Goal: Use online tool/utility: Utilize a website feature to perform a specific function

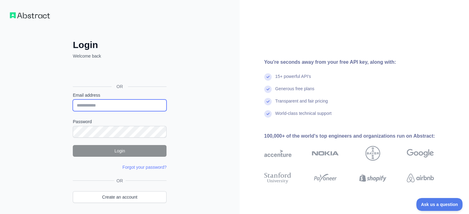
click at [131, 109] on input "Email address" at bounding box center [120, 106] width 94 height 12
type input "**********"
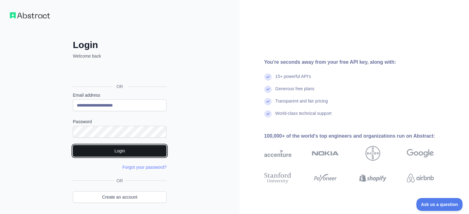
click at [111, 152] on button "Login" at bounding box center [120, 151] width 94 height 12
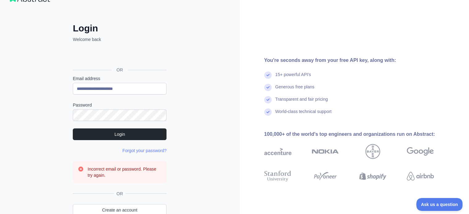
scroll to position [31, 0]
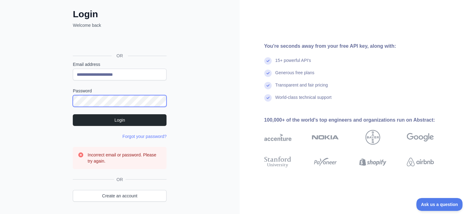
click at [39, 98] on div "**********" at bounding box center [120, 101] width 240 height 265
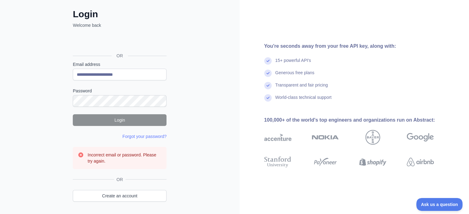
click at [407, 64] on div "15+ powerful API's" at bounding box center [358, 63] width 189 height 12
click at [174, 133] on div "**********" at bounding box center [119, 114] width 118 height 211
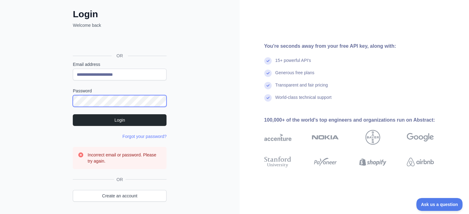
click at [50, 98] on div "**********" at bounding box center [120, 101] width 240 height 265
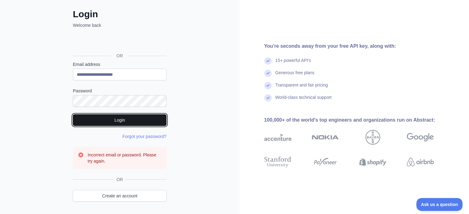
click at [134, 117] on button "Login" at bounding box center [120, 120] width 94 height 12
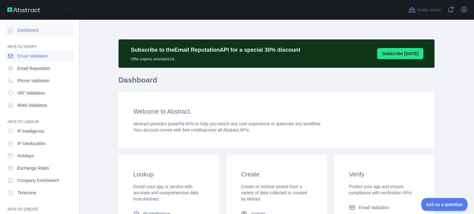
click at [39, 55] on span "Email Validation" at bounding box center [32, 56] width 31 height 6
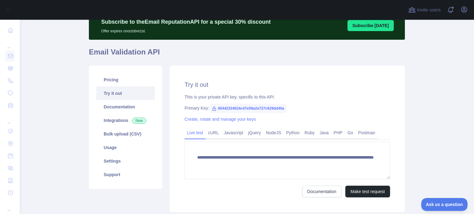
scroll to position [72, 0]
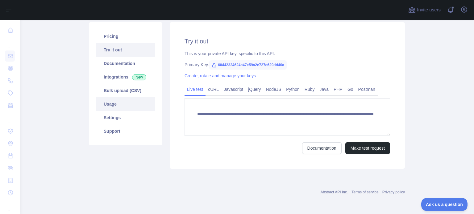
click at [113, 103] on link "Usage" at bounding box center [125, 104] width 59 height 14
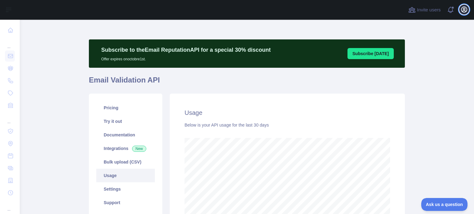
click at [465, 10] on icon "button" at bounding box center [463, 9] width 7 height 7
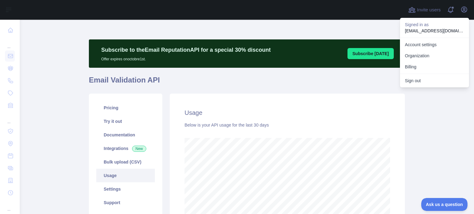
click at [344, 29] on div "Subscribe to the Email Reputation API for a special 30 % discount Offer expires…" at bounding box center [247, 161] width 316 height 282
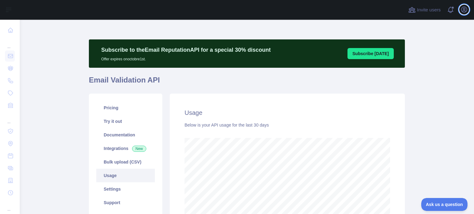
scroll to position [87, 0]
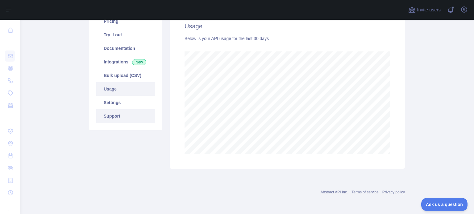
click at [109, 116] on link "Support" at bounding box center [125, 116] width 59 height 14
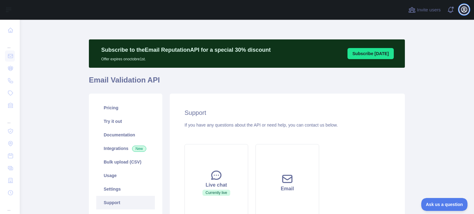
click at [467, 11] on icon "button" at bounding box center [463, 9] width 7 height 7
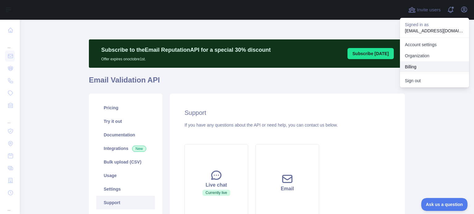
click at [413, 68] on button "Billing" at bounding box center [434, 66] width 69 height 11
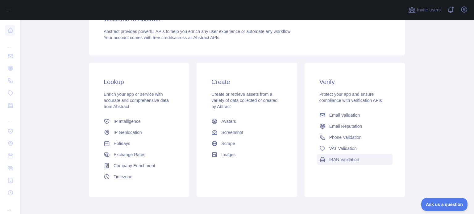
click at [344, 162] on span "IBAN Validation" at bounding box center [344, 160] width 30 height 6
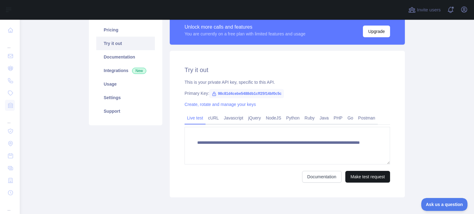
scroll to position [92, 0]
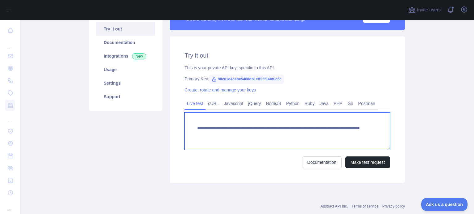
click at [277, 134] on textarea "**********" at bounding box center [286, 132] width 205 height 38
click at [301, 136] on textarea "**********" at bounding box center [286, 132] width 205 height 38
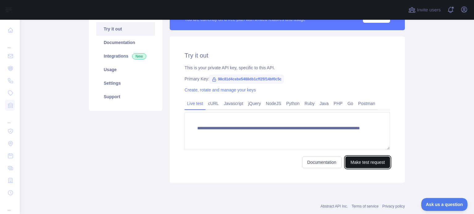
click at [371, 166] on button "Make test request" at bounding box center [367, 163] width 45 height 12
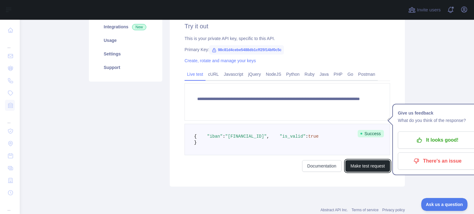
scroll to position [152, 0]
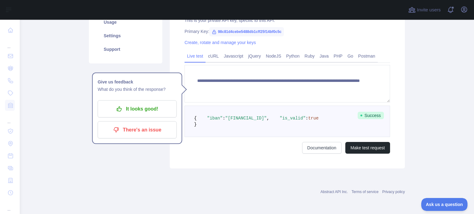
click at [245, 119] on pre "{ "iban" : "BE71096123456769" , "is_valid" : true }" at bounding box center [286, 121] width 205 height 31
click at [245, 118] on pre "{ "iban" : "BE71096123456769" , "is_valid" : true }" at bounding box center [286, 121] width 205 height 31
click at [236, 116] on pre "{ "iban" : "BE71096123456769" , "is_valid" : true }" at bounding box center [286, 121] width 205 height 31
drag, startPoint x: 236, startPoint y: 116, endPoint x: 230, endPoint y: 116, distance: 6.2
click at [235, 116] on pre "{ "iban" : "BE71096123456769" , "is_valid" : true }" at bounding box center [286, 121] width 205 height 31
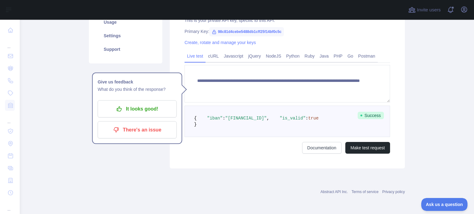
click at [226, 116] on span ""BE71096123456769"" at bounding box center [245, 118] width 41 height 5
click at [227, 116] on span ""BE71096123456769"" at bounding box center [245, 118] width 41 height 5
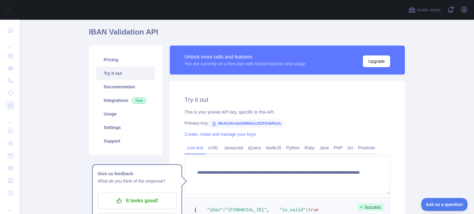
scroll to position [0, 0]
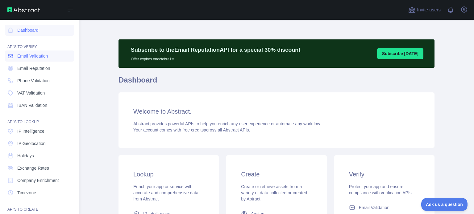
drag, startPoint x: 35, startPoint y: 58, endPoint x: 38, endPoint y: 56, distance: 3.3
click at [36, 58] on span "Email Validation" at bounding box center [32, 56] width 31 height 6
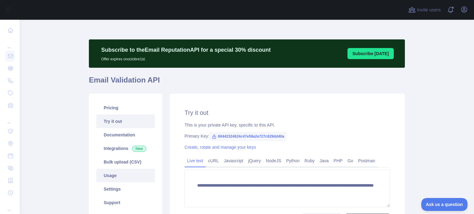
click at [109, 173] on link "Usage" at bounding box center [125, 176] width 59 height 14
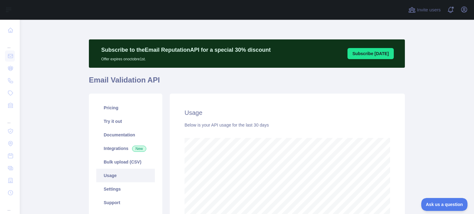
scroll to position [62, 0]
